Goal: Information Seeking & Learning: Learn about a topic

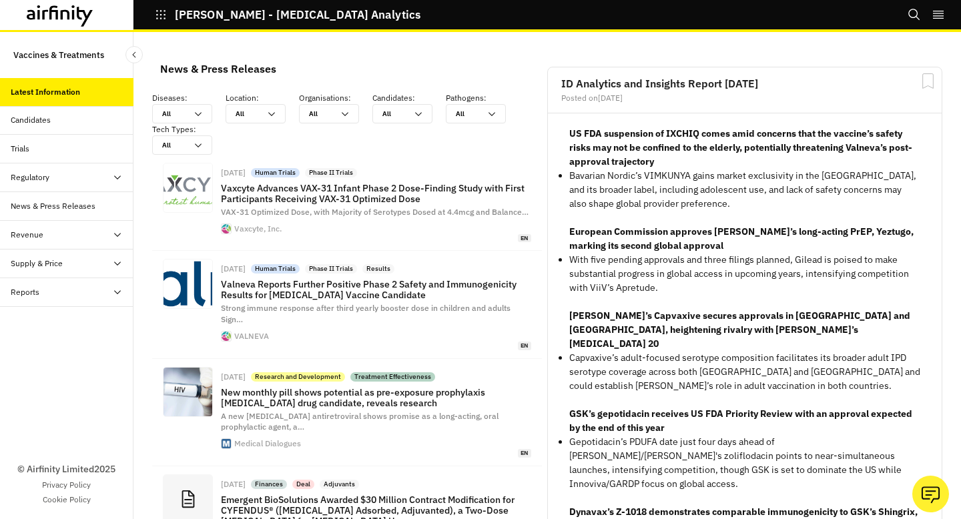
click at [623, 94] on div "Posted on Sep 2, 2025" at bounding box center [745, 98] width 367 height 8
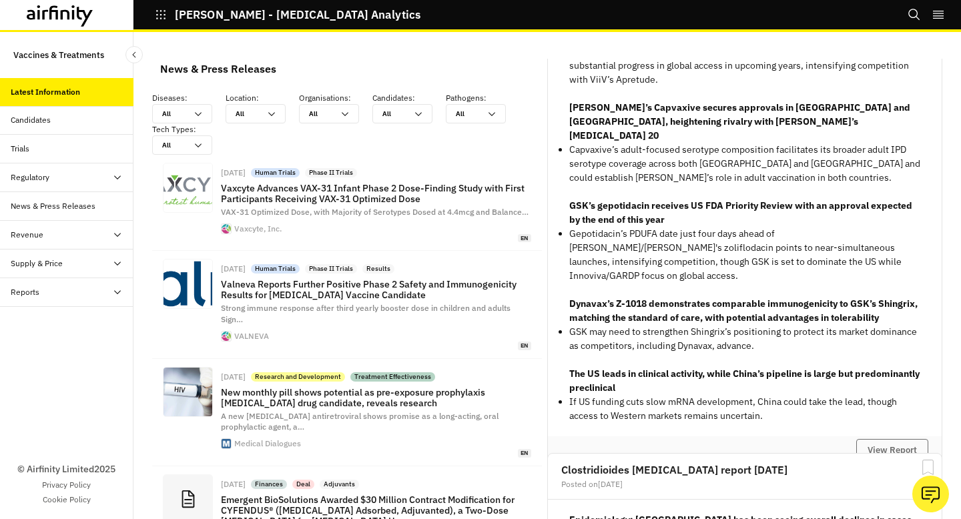
scroll to position [335, 0]
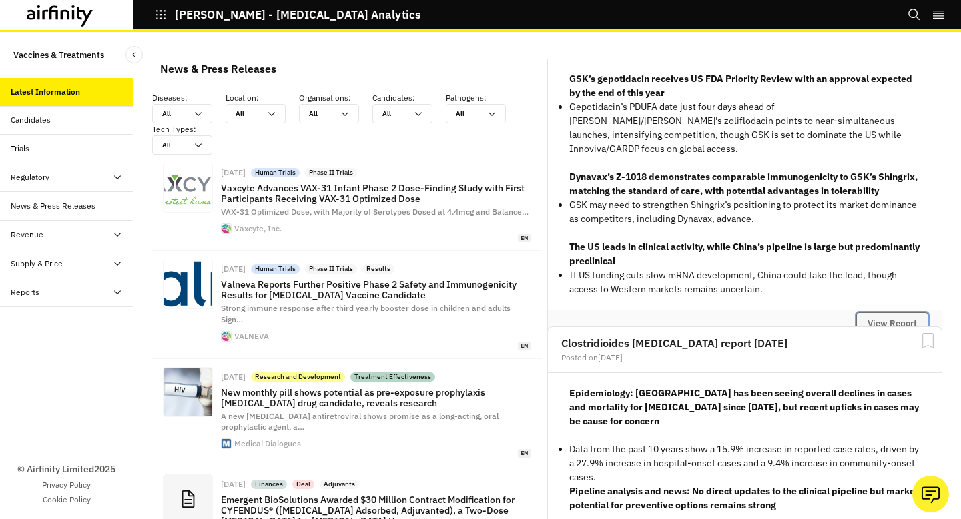
click at [867, 312] on button "View Report" at bounding box center [893, 323] width 72 height 23
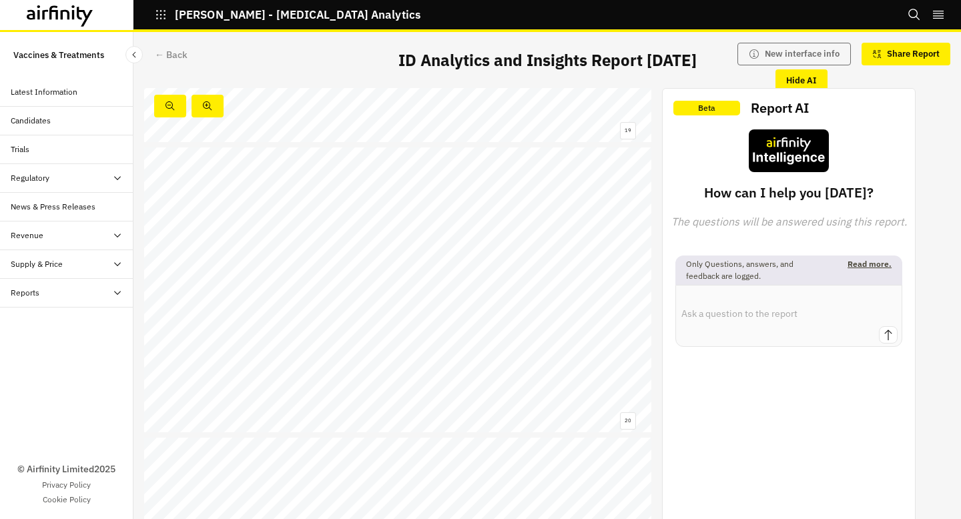
scroll to position [5457, 0]
click at [203, 308] on link at bounding box center [195, 307] width 32 height 6
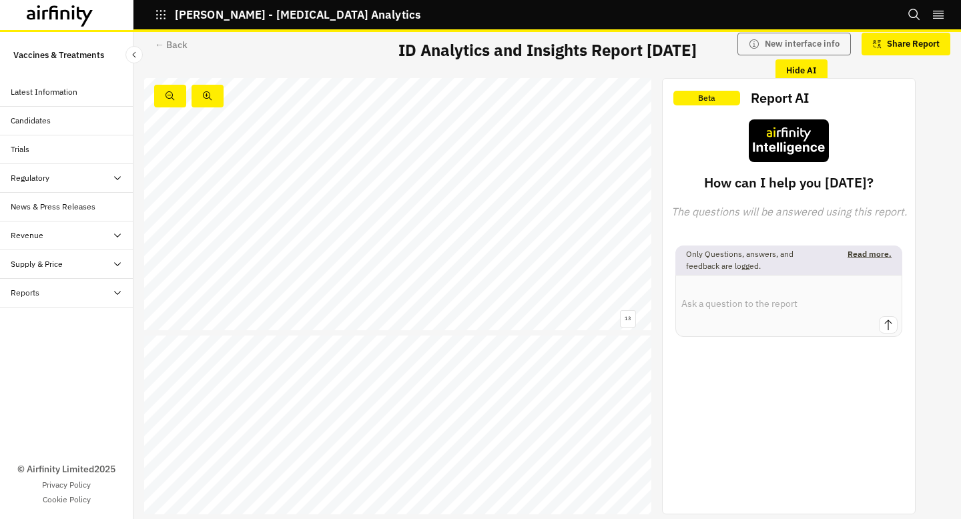
scroll to position [3670, 0]
click at [232, 350] on span "Gilead’s Yeztugo receives EC approval" at bounding box center [274, 353] width 165 height 7
click at [230, 353] on link at bounding box center [255, 354] width 126 height 8
